Goal: Task Accomplishment & Management: Manage account settings

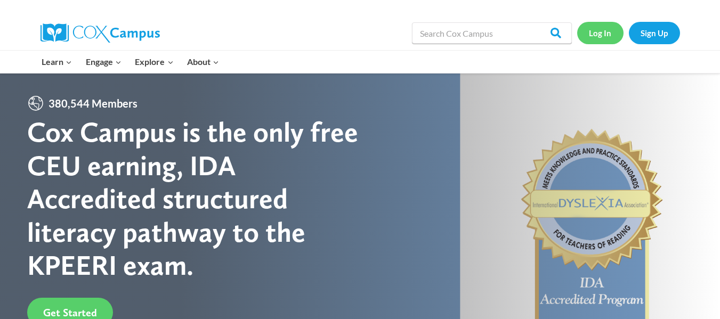
click at [608, 30] on link "Log In" at bounding box center [600, 33] width 46 height 22
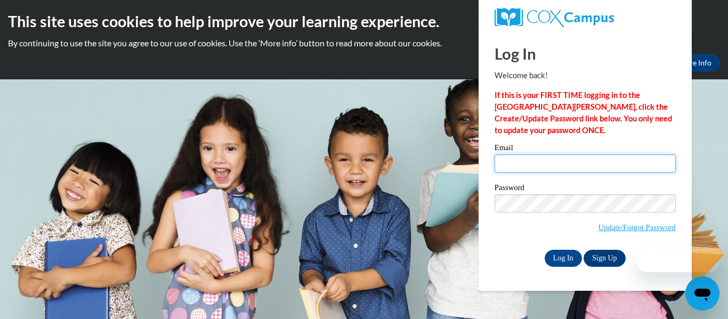
click at [557, 166] on input "Email" at bounding box center [585, 164] width 181 height 18
type input "[EMAIL_ADDRESS][DOMAIN_NAME]"
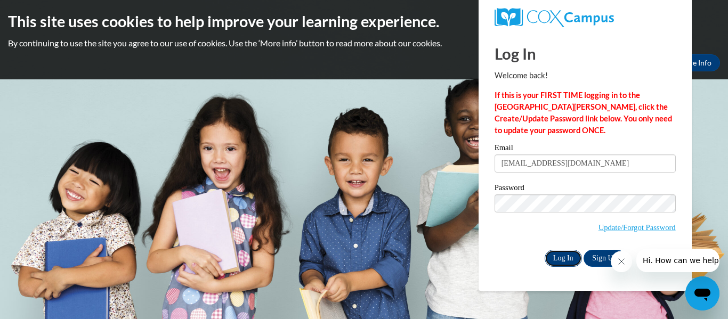
click at [561, 260] on input "Log In" at bounding box center [563, 258] width 37 height 17
